Goal: Find specific page/section: Find specific page/section

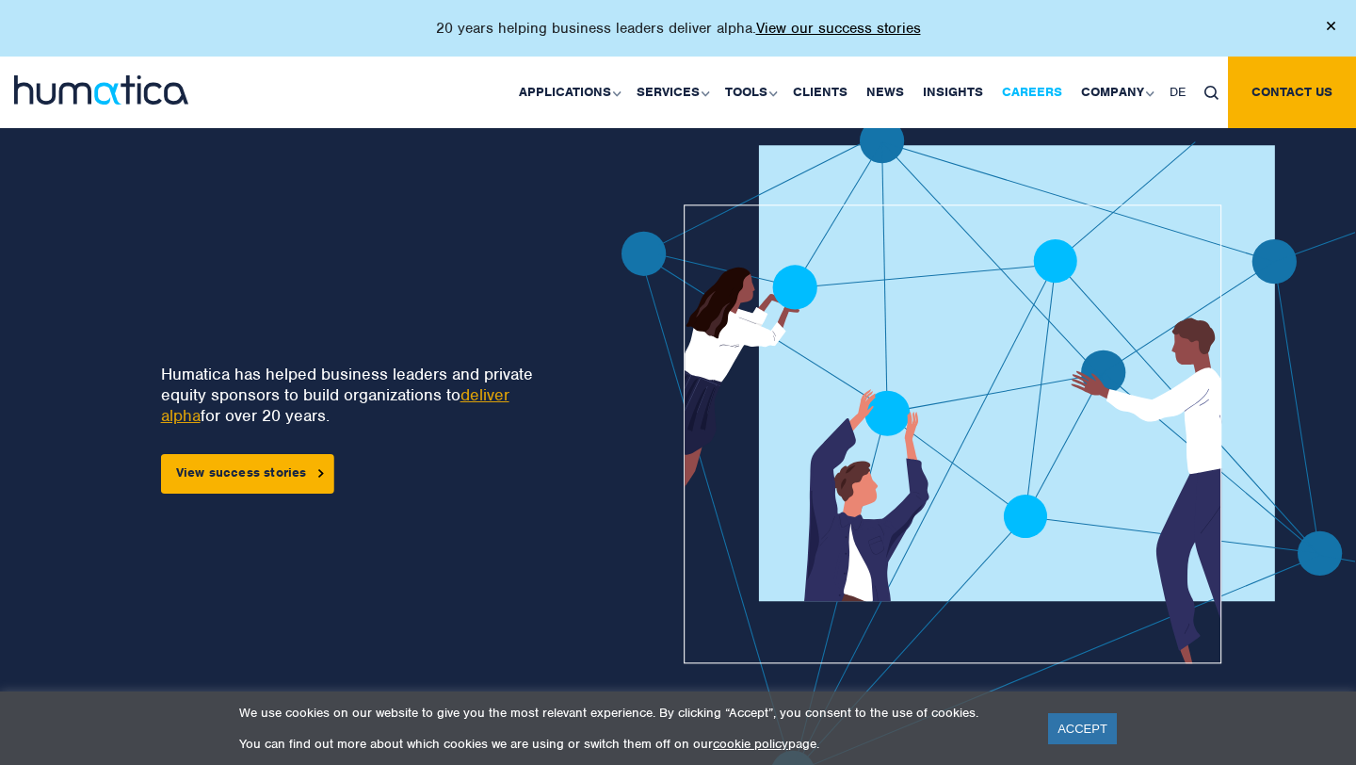
click at [1053, 93] on link "Careers" at bounding box center [1031, 92] width 79 height 72
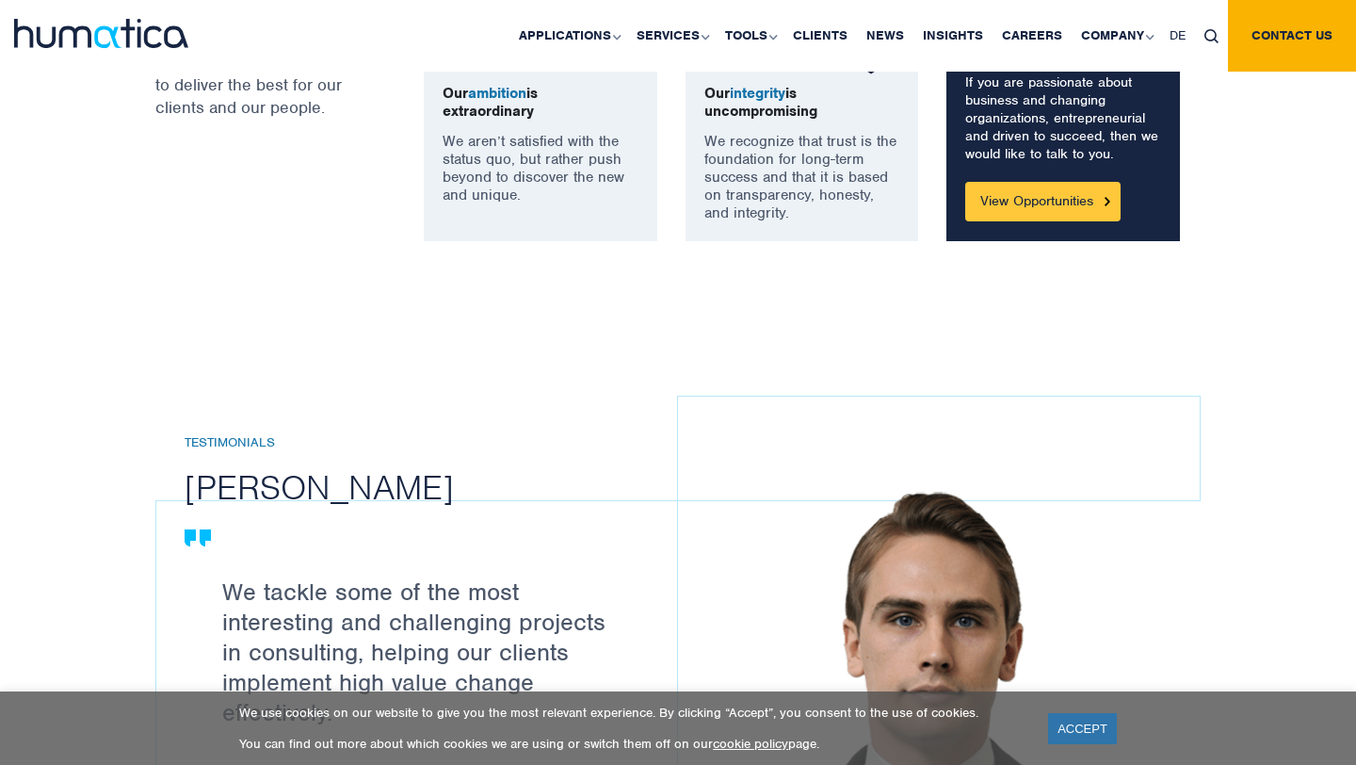
click at [1017, 194] on link "View Opportunities" at bounding box center [1042, 202] width 155 height 40
